Goal: Task Accomplishment & Management: Use online tool/utility

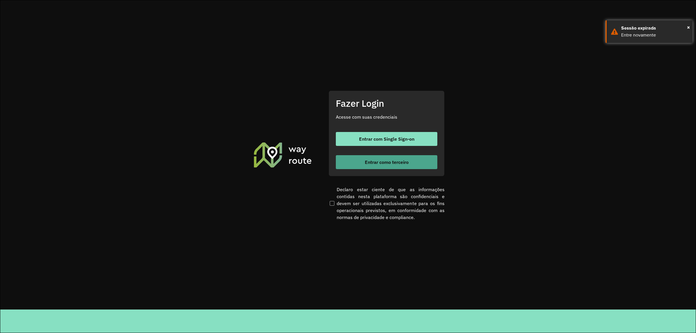
click at [377, 163] on span "Entrar como terceiro" at bounding box center [387, 162] width 44 height 5
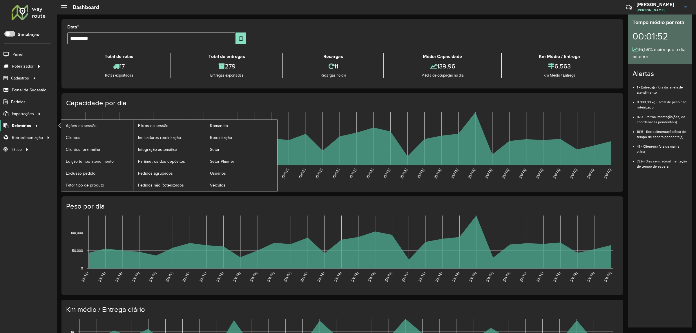
click at [23, 125] on span "Relatórios" at bounding box center [21, 126] width 19 height 6
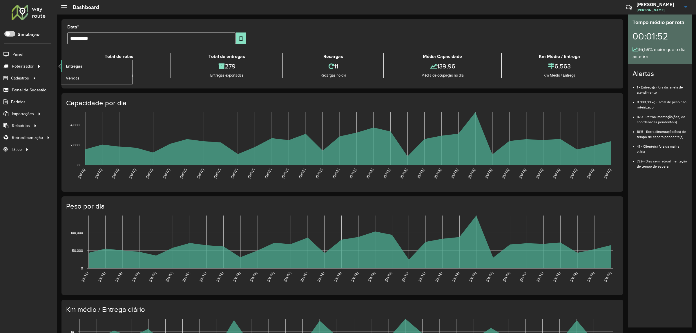
click at [87, 66] on link "Entregas" at bounding box center [96, 66] width 71 height 12
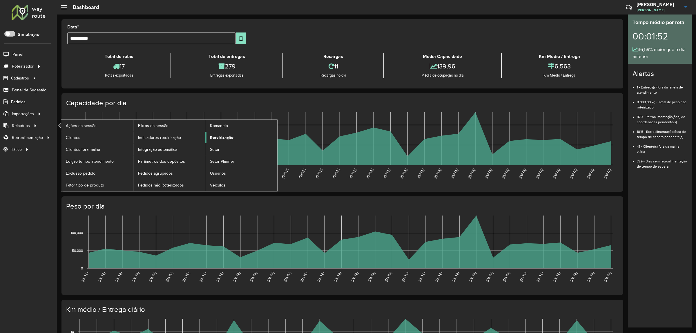
click at [239, 139] on link "Roteirização" at bounding box center [241, 138] width 72 height 12
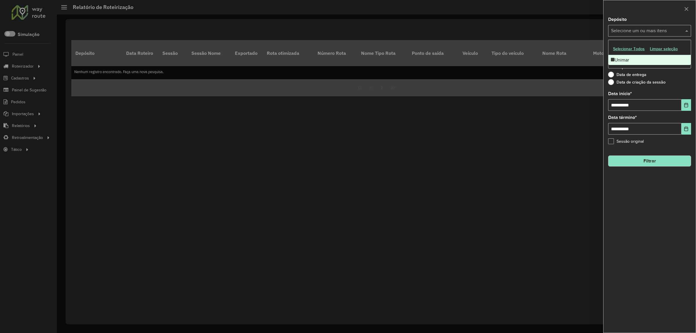
click at [644, 32] on input "text" at bounding box center [647, 31] width 74 height 7
click at [647, 62] on div "Unimar" at bounding box center [650, 60] width 82 height 10
click at [672, 79] on div "Data de entrega" at bounding box center [649, 76] width 83 height 7
click at [663, 50] on div "Selecione um ou mais itens" at bounding box center [649, 55] width 83 height 12
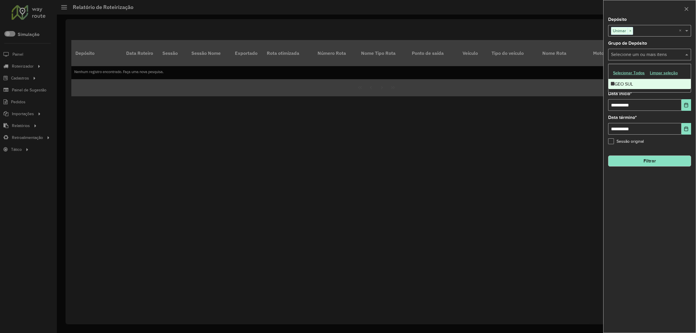
click at [660, 84] on div "GEO SUL" at bounding box center [650, 84] width 82 height 10
click at [684, 109] on button "Choose Date" at bounding box center [687, 105] width 10 height 12
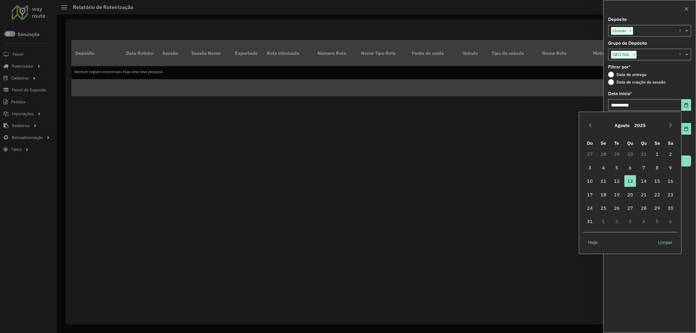
drag, startPoint x: 658, startPoint y: 153, endPoint x: 665, endPoint y: 150, distance: 7.7
click at [659, 153] on span "1" at bounding box center [658, 154] width 12 height 12
type input "**********"
click at [687, 129] on icon "Choose Date" at bounding box center [686, 128] width 5 height 5
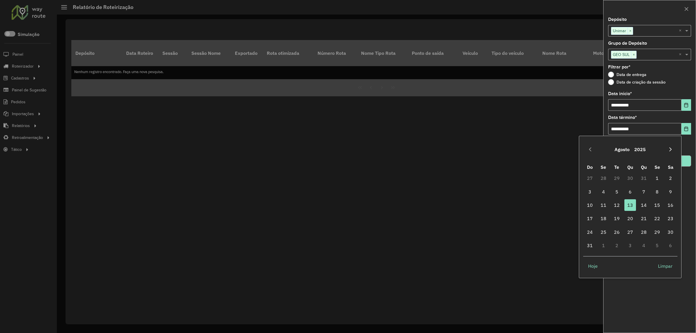
click at [672, 150] on icon "Next Month" at bounding box center [670, 149] width 5 height 5
click at [647, 214] on span "25" at bounding box center [644, 219] width 12 height 12
type input "**********"
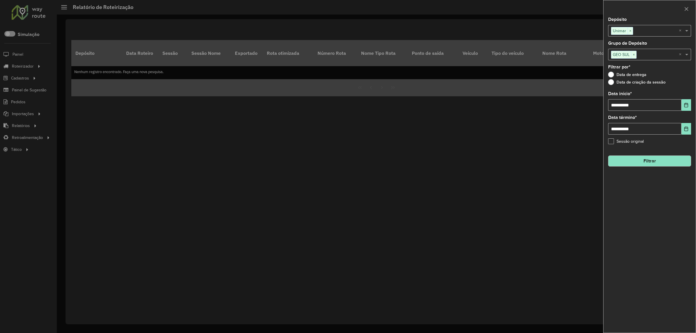
click at [685, 164] on button "Filtrar" at bounding box center [649, 160] width 83 height 11
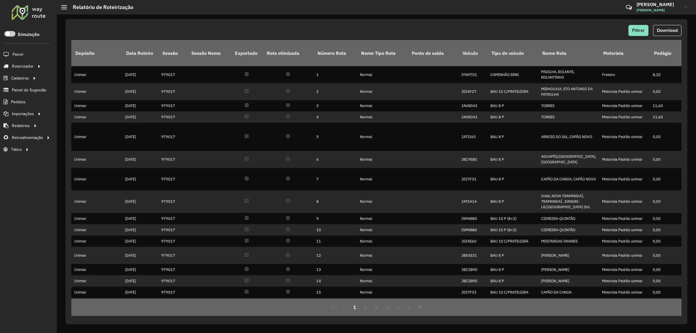
drag, startPoint x: 667, startPoint y: 35, endPoint x: 670, endPoint y: 31, distance: 5.2
click at [667, 34] on button "Download" at bounding box center [667, 30] width 28 height 11
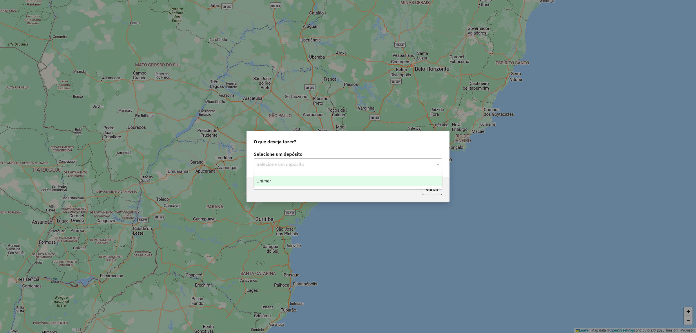
click at [334, 164] on input "text" at bounding box center [342, 164] width 171 height 7
click at [327, 179] on div "Unimar" at bounding box center [348, 181] width 188 height 10
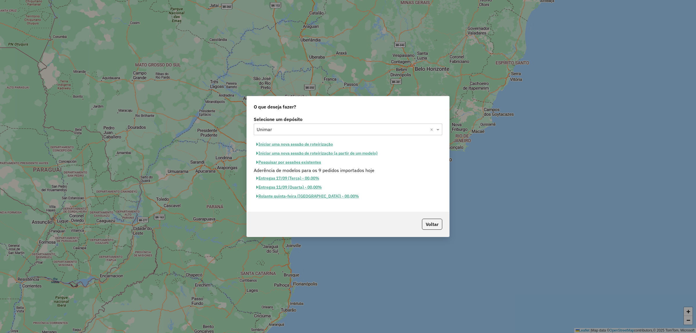
click at [298, 162] on button "Pesquisar por sessões existentes" at bounding box center [289, 162] width 70 height 9
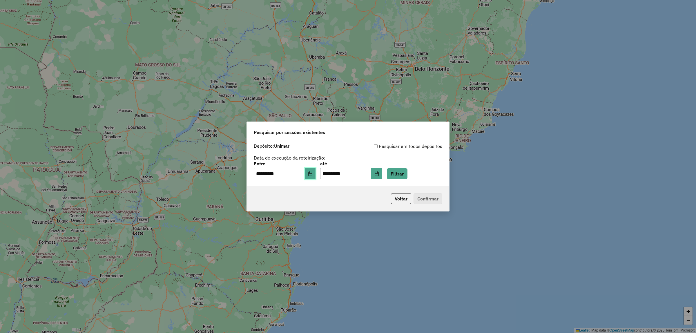
click at [312, 172] on icon "Choose Date" at bounding box center [310, 173] width 4 height 5
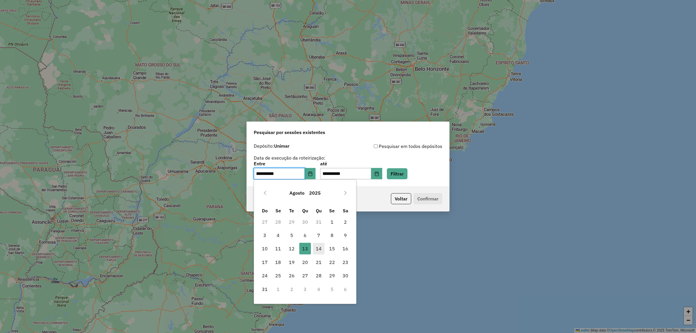
click at [315, 248] on span "14" at bounding box center [319, 249] width 12 height 12
type input "**********"
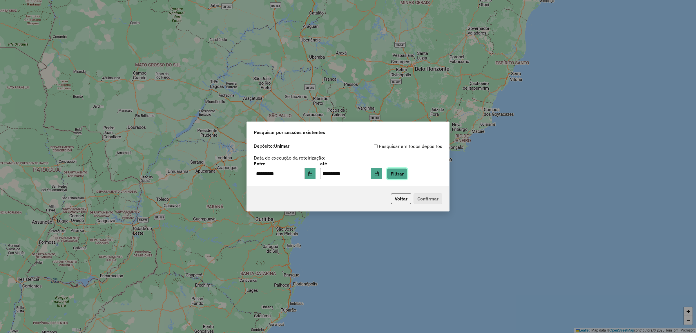
click at [408, 176] on button "Filtrar" at bounding box center [397, 173] width 21 height 11
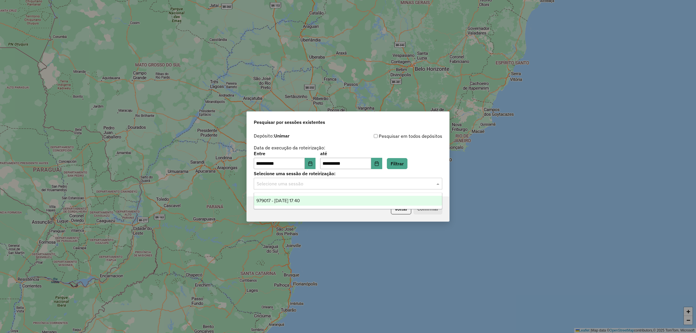
click at [366, 186] on input "text" at bounding box center [342, 183] width 171 height 7
click at [366, 200] on div "979017 - 14/08/2025 17:40" at bounding box center [348, 201] width 188 height 10
click at [425, 207] on button "Confirmar" at bounding box center [428, 208] width 29 height 11
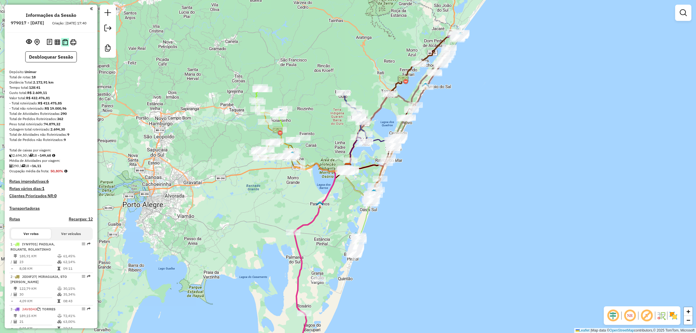
click at [62, 45] on img at bounding box center [65, 42] width 6 height 6
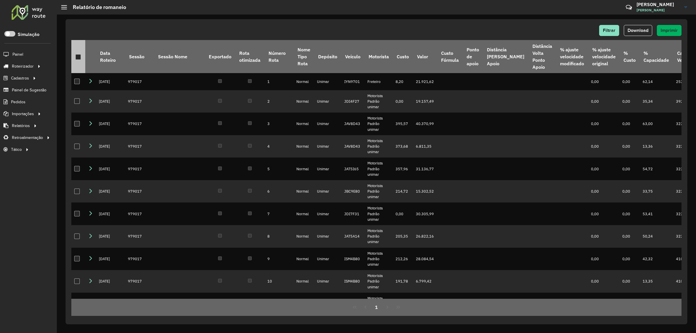
click at [77, 57] on div at bounding box center [78, 57] width 6 height 6
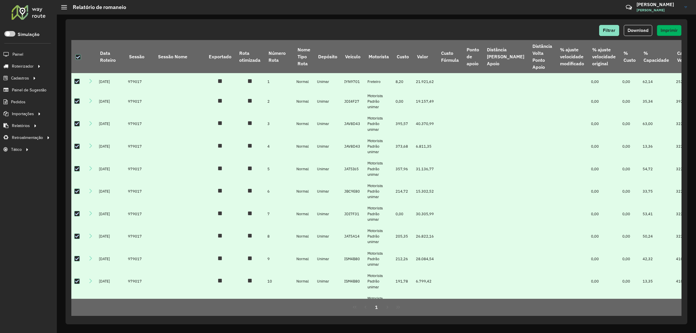
click at [670, 29] on span "Imprimir" at bounding box center [669, 30] width 17 height 5
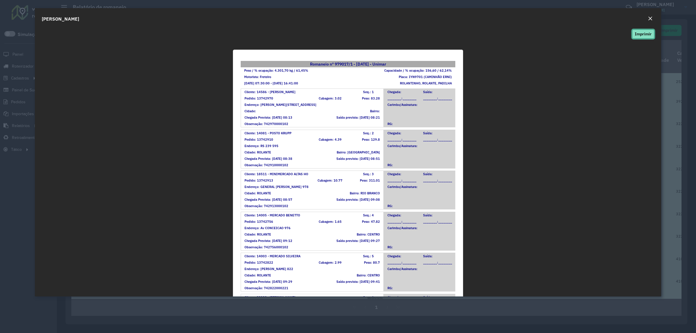
click at [641, 30] on button "Imprimir" at bounding box center [643, 34] width 22 height 9
click at [650, 18] on em "Close" at bounding box center [650, 18] width 5 height 5
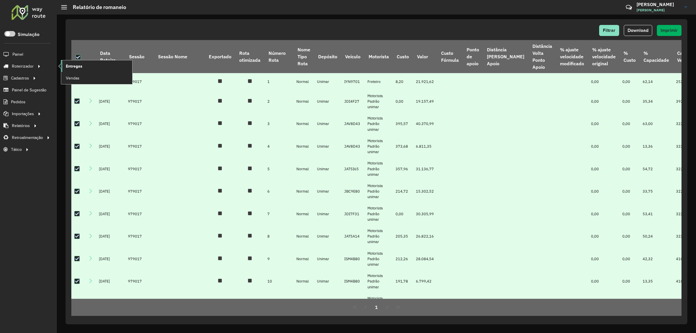
click at [82, 68] on span "Entregas" at bounding box center [74, 66] width 17 height 6
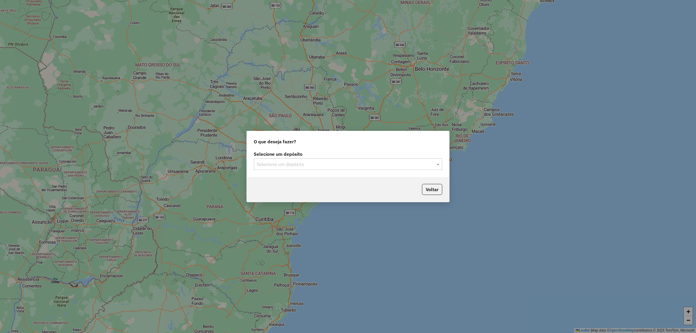
click at [391, 167] on input "text" at bounding box center [342, 164] width 171 height 7
click at [366, 183] on div "Unimar" at bounding box center [348, 181] width 188 height 10
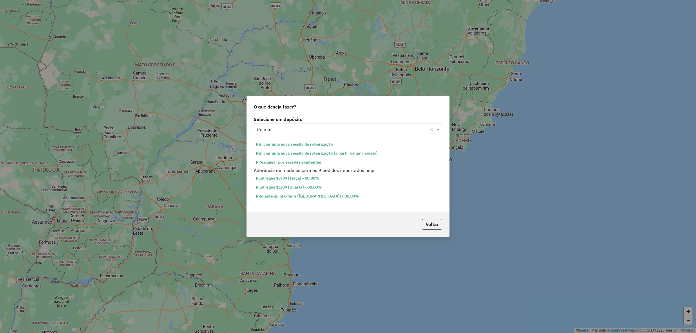
click at [304, 162] on button "Pesquisar por sessões existentes" at bounding box center [289, 162] width 70 height 9
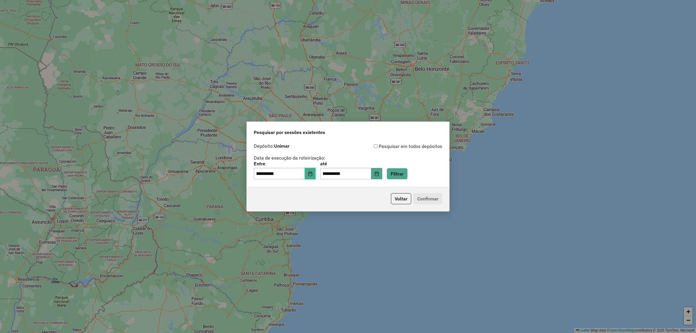
click at [316, 177] on button "Choose Date" at bounding box center [310, 174] width 11 height 12
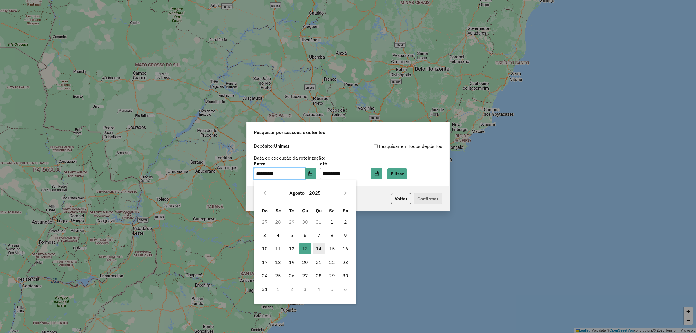
drag, startPoint x: 319, startPoint y: 248, endPoint x: 328, endPoint y: 239, distance: 12.9
click at [319, 248] on span "14" at bounding box center [319, 249] width 12 height 12
type input "**********"
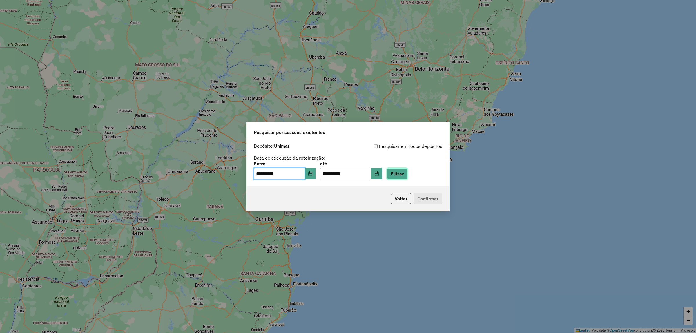
click at [407, 176] on button "Filtrar" at bounding box center [397, 173] width 21 height 11
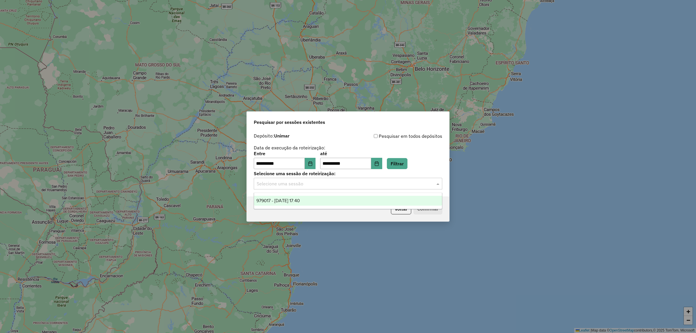
click at [382, 186] on input "text" at bounding box center [342, 183] width 171 height 7
drag, startPoint x: 389, startPoint y: 198, endPoint x: 395, endPoint y: 202, distance: 6.8
click at [389, 200] on div "979017 - [DATE] 17:40" at bounding box center [348, 201] width 188 height 10
click at [419, 211] on button "Confirmar" at bounding box center [428, 208] width 29 height 11
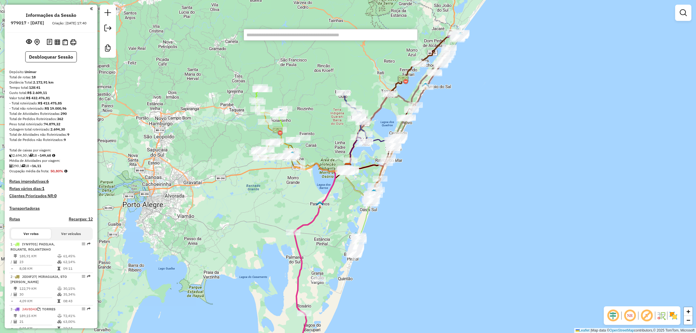
click at [509, 126] on div "Janela de atendimento Grade de atendimento Capacidade Transportadoras Veículos …" at bounding box center [348, 166] width 696 height 333
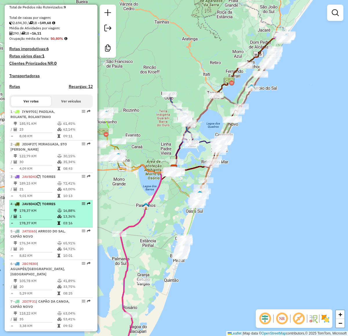
scroll to position [145, 0]
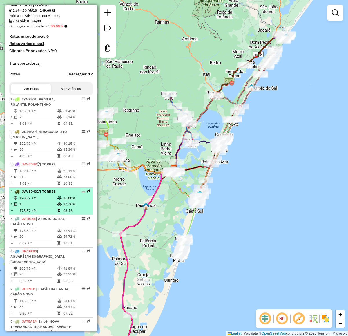
drag, startPoint x: 46, startPoint y: 200, endPoint x: 80, endPoint y: 194, distance: 34.6
click at [47, 199] on li "4 - JAV8D43 | TORRES 178,37 KM 16,88% / 1 13,36% = 178,37 KM 03:16" at bounding box center [51, 201] width 84 height 27
select select "**********"
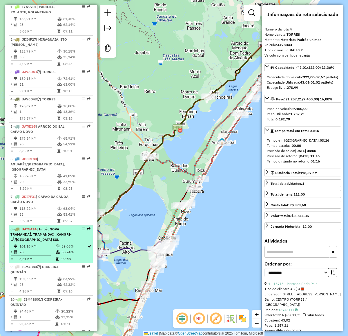
scroll to position [254, 0]
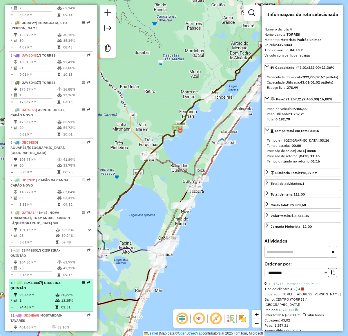
click at [38, 292] on td "94,48 KM" at bounding box center [37, 295] width 36 height 6
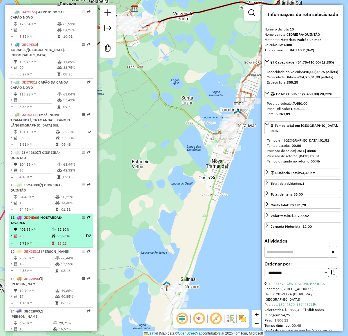
scroll to position [363, 0]
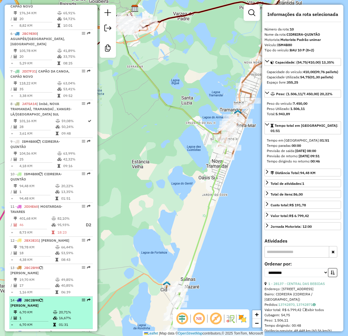
drag, startPoint x: 32, startPoint y: 298, endPoint x: 35, endPoint y: 297, distance: 3.0
click at [32, 298] on li "14 - JBC2B90 | Osório 6,70 KM 20,71% / 1 16,67% = 6,70 KM 01:31" at bounding box center [51, 312] width 84 height 32
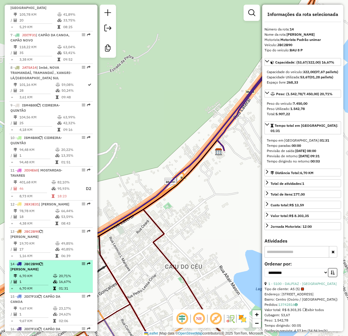
scroll to position [435, 0]
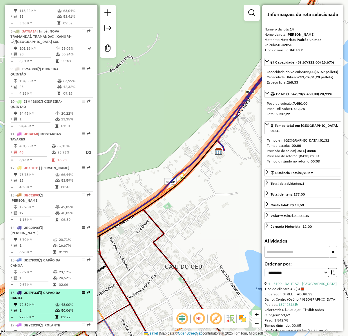
click at [41, 290] on div "16 - JDI7F33 | CAPÃO DA CANOA" at bounding box center [41, 295] width 62 height 10
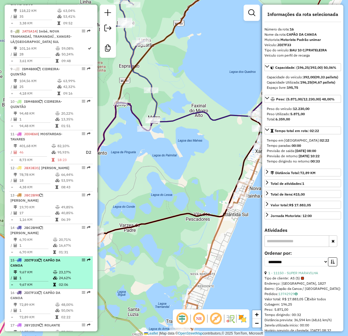
scroll to position [508, 0]
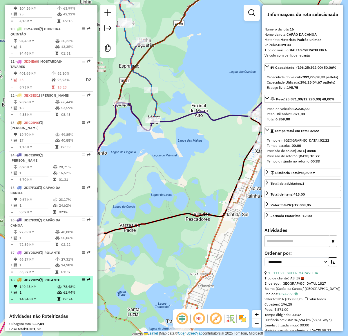
click at [54, 290] on td "1" at bounding box center [38, 293] width 38 height 6
